Goal: Find specific page/section: Find specific page/section

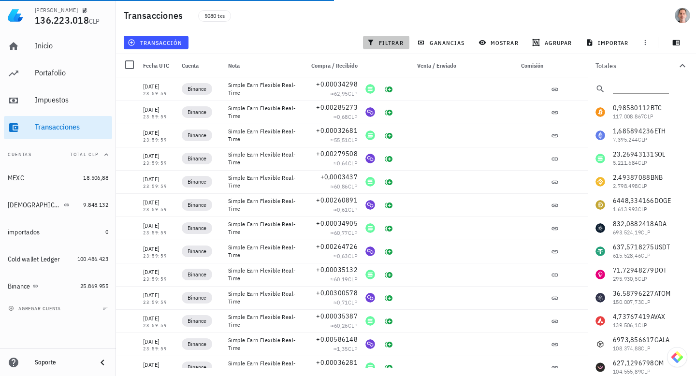
click at [388, 40] on span "filtrar" at bounding box center [386, 43] width 35 height 8
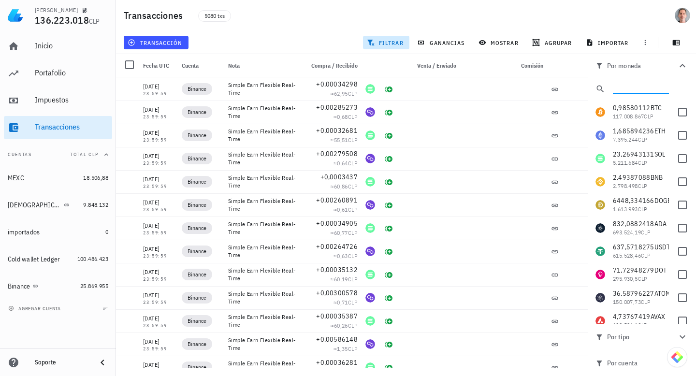
click at [637, 93] on div at bounding box center [641, 87] width 56 height 13
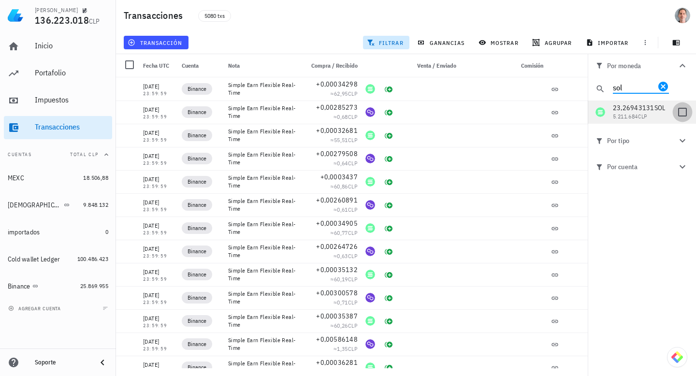
type input "sol"
click at [682, 111] on div at bounding box center [682, 112] width 16 height 16
checkbox input "true"
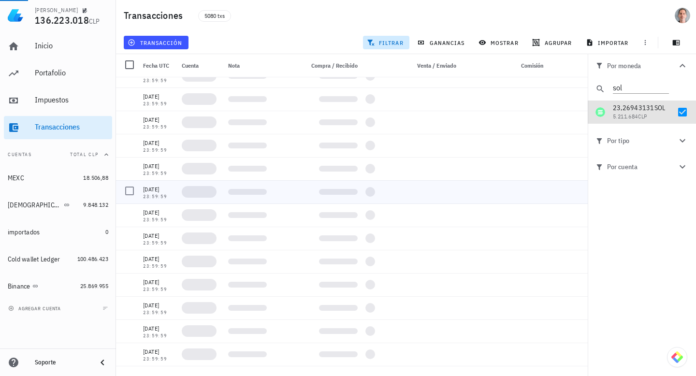
scroll to position [724, 0]
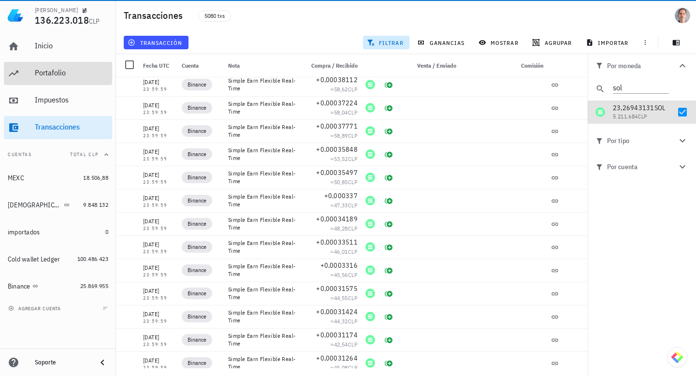
click at [57, 71] on div "Portafolio" at bounding box center [71, 72] width 73 height 9
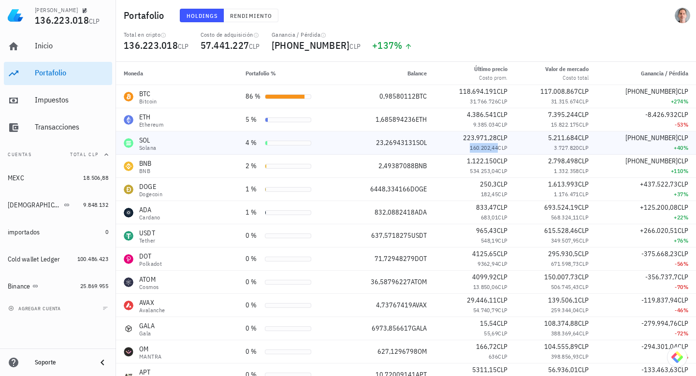
drag, startPoint x: 497, startPoint y: 148, endPoint x: 458, endPoint y: 148, distance: 39.6
click at [458, 148] on div "160.202,44 CLP" at bounding box center [475, 148] width 66 height 10
copy span "160.202,44"
